Goal: Task Accomplishment & Management: Use online tool/utility

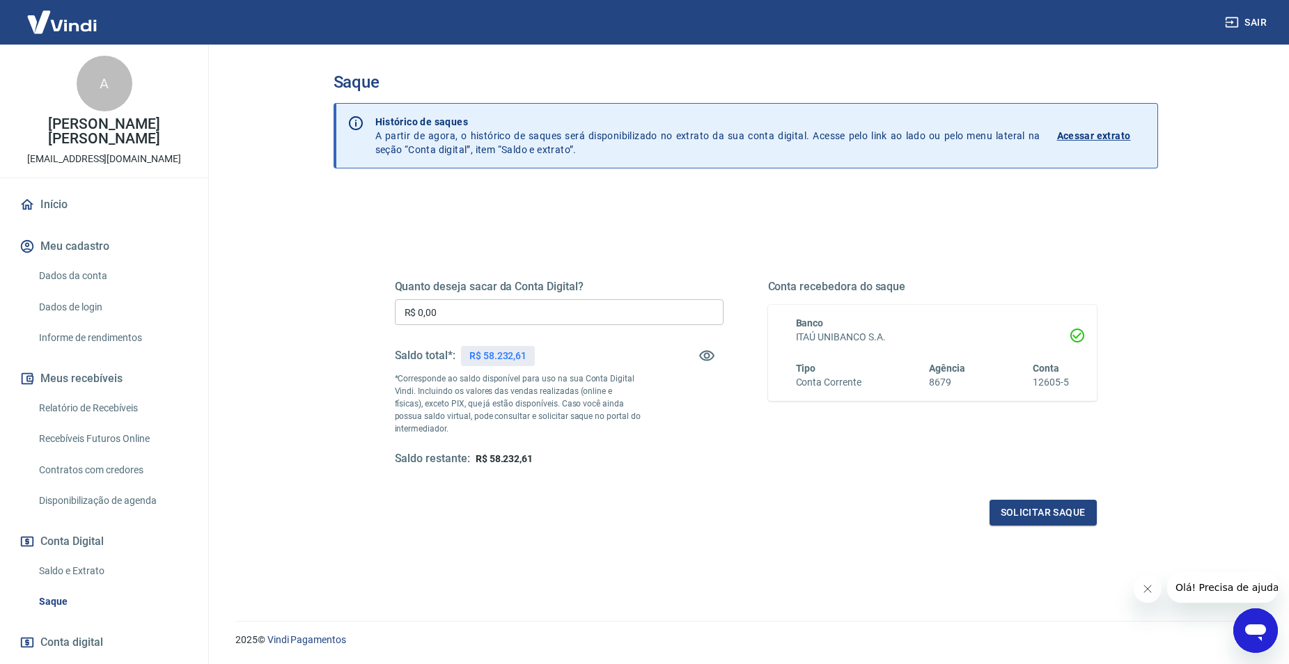
click at [524, 360] on p "R$ 58.232,61" at bounding box center [497, 356] width 57 height 15
drag, startPoint x: 524, startPoint y: 360, endPoint x: 481, endPoint y: 362, distance: 43.2
click at [474, 360] on p "R$ 58.232,61" at bounding box center [497, 356] width 57 height 15
drag, startPoint x: 529, startPoint y: 354, endPoint x: 483, endPoint y: 358, distance: 46.8
click at [483, 358] on div "R$ 58.232,61" at bounding box center [498, 356] width 74 height 20
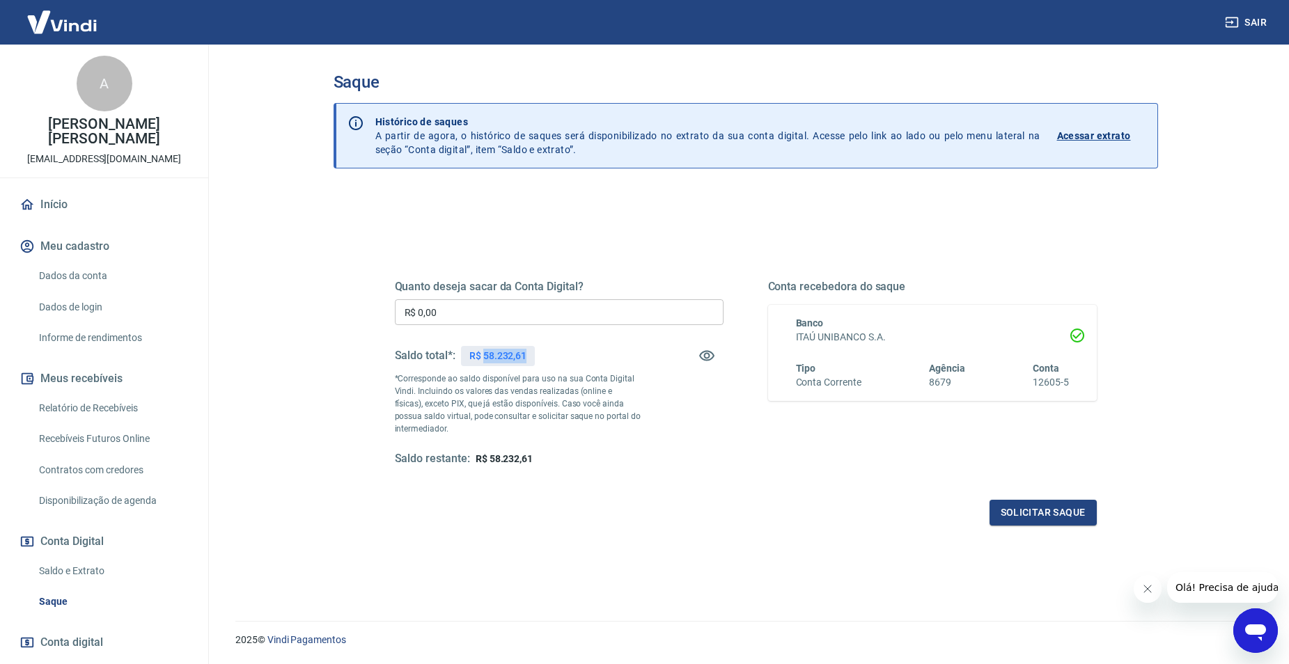
copy p "58.232,61"
